Goal: Task Accomplishment & Management: Complete application form

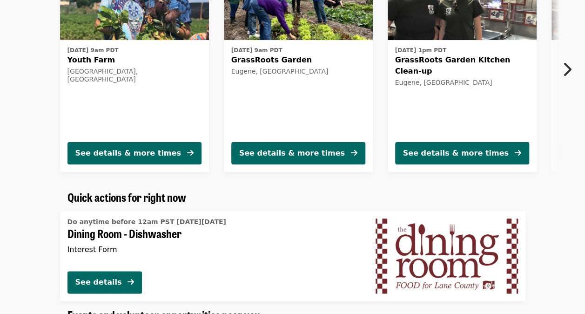
scroll to position [304, 0]
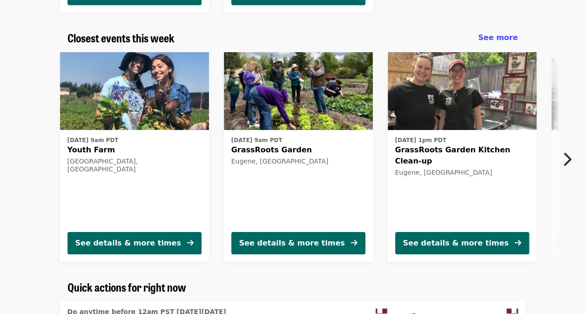
click at [569, 156] on icon "chevron-right icon" at bounding box center [566, 159] width 9 height 18
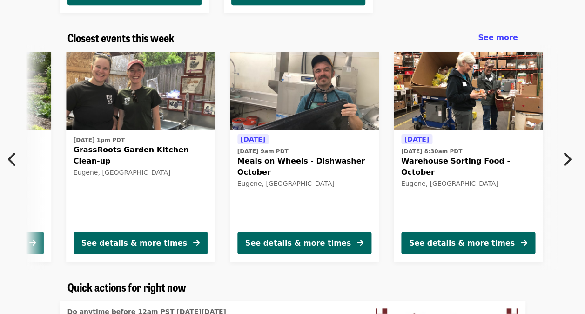
scroll to position [0, 337]
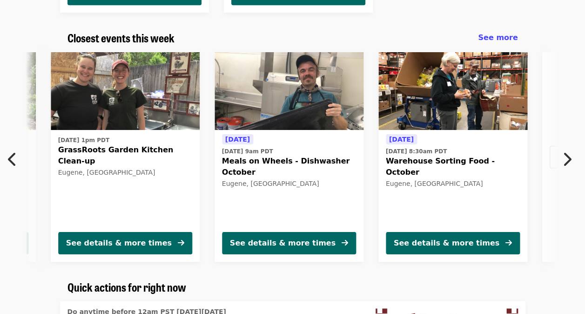
click at [569, 156] on icon "chevron-right icon" at bounding box center [566, 159] width 9 height 18
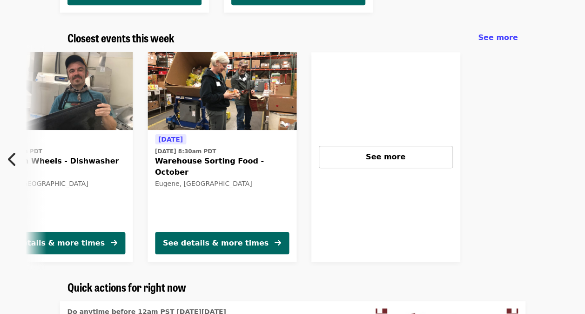
scroll to position [0, 569]
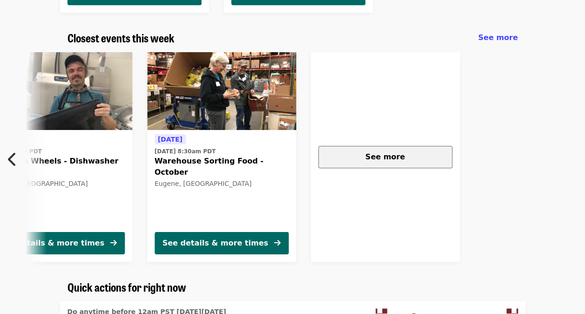
click at [426, 154] on div "See more" at bounding box center [385, 156] width 118 height 11
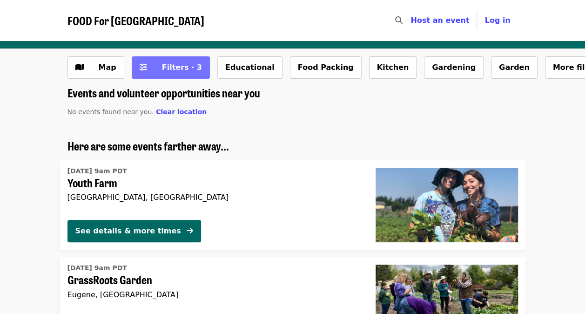
click at [171, 65] on span "Filters · 3" at bounding box center [182, 67] width 40 height 9
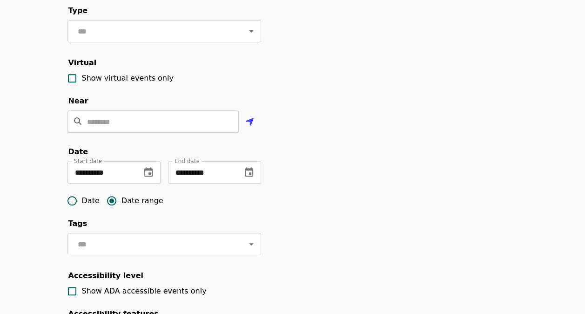
scroll to position [158, 0]
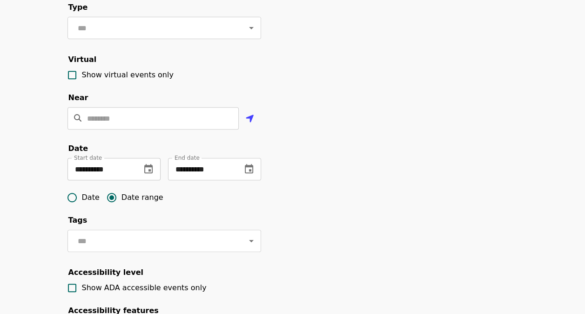
click at [90, 180] on input "**********" at bounding box center [101, 169] width 66 height 22
click at [93, 180] on input "**********" at bounding box center [101, 169] width 66 height 22
click at [123, 180] on input "text" at bounding box center [151, 169] width 167 height 22
click at [214, 203] on div "Date Date range" at bounding box center [165, 198] width 194 height 20
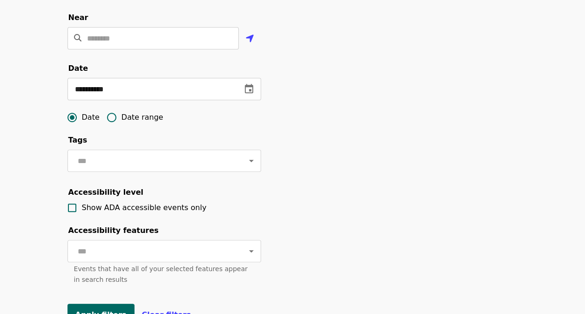
scroll to position [239, 0]
click at [248, 94] on icon "change date" at bounding box center [249, 88] width 11 height 11
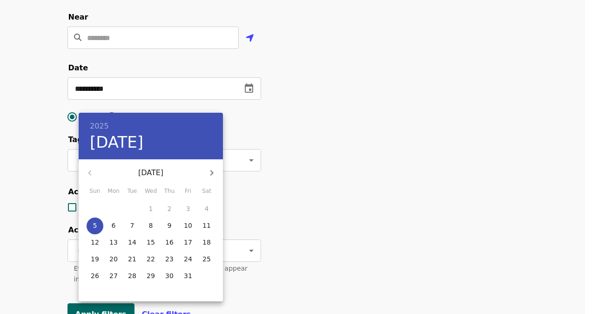
click at [207, 242] on p "18" at bounding box center [207, 241] width 8 height 9
type input "**********"
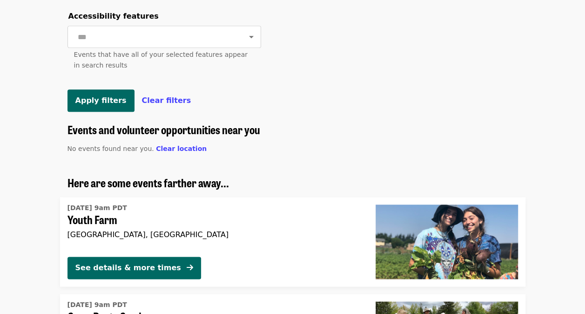
scroll to position [458, 0]
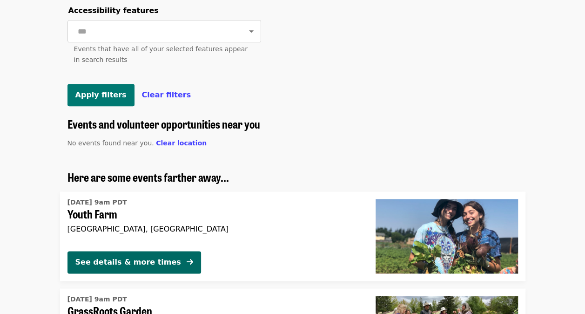
click at [102, 106] on button "Apply filters" at bounding box center [101, 95] width 67 height 22
